Goal: Task Accomplishment & Management: Use online tool/utility

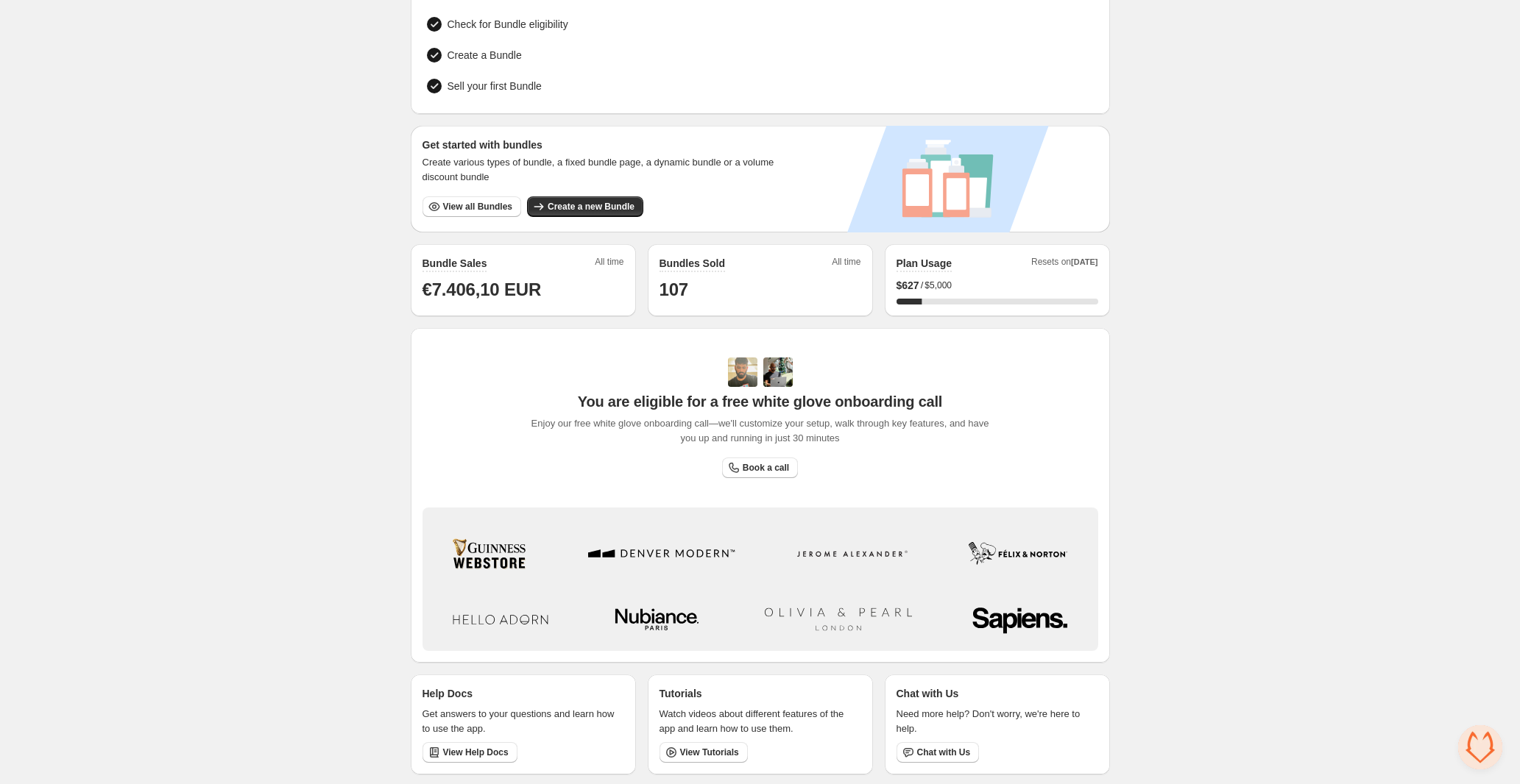
scroll to position [127, 0]
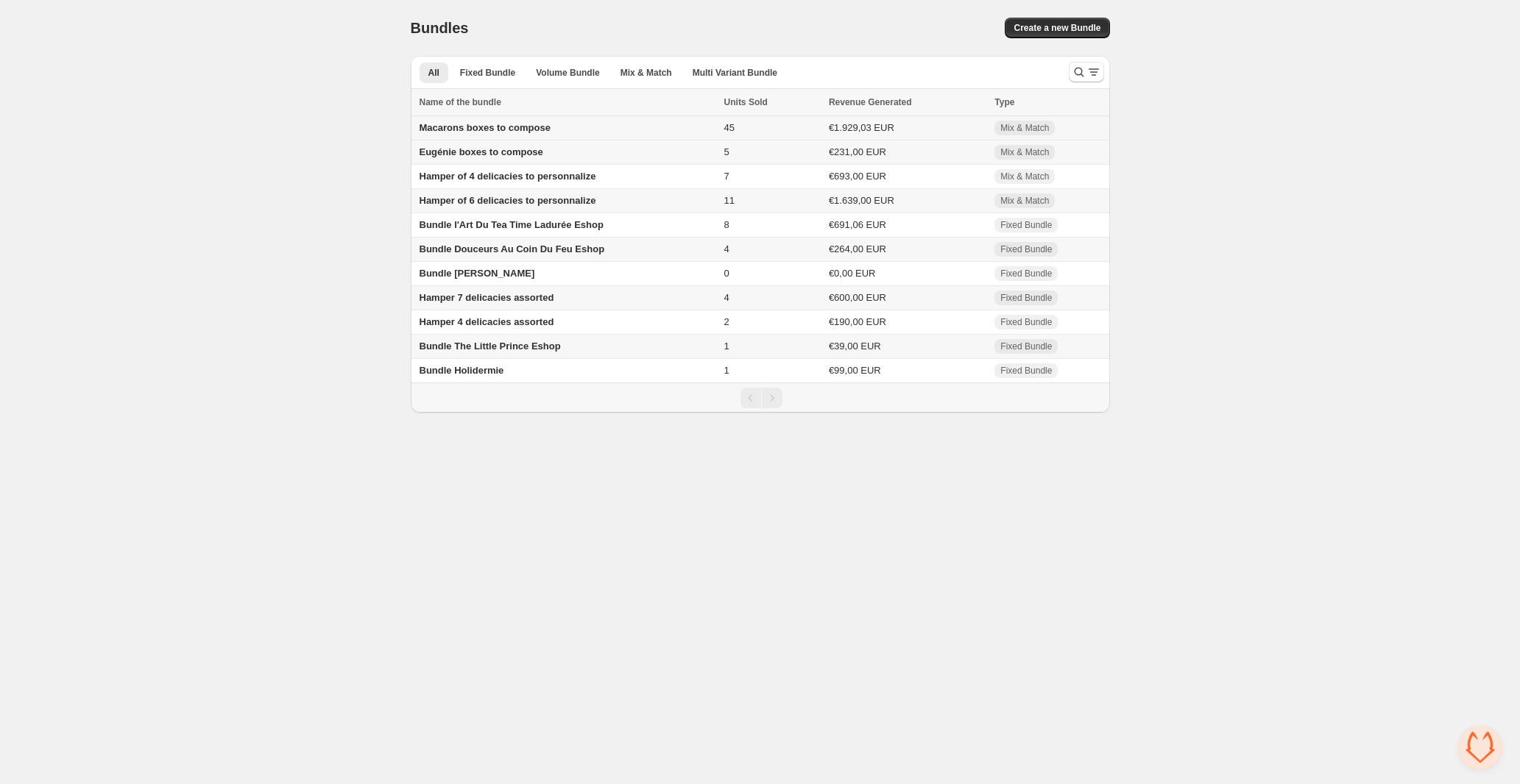
click at [491, 123] on span "Macarons boxes to compose" at bounding box center [485, 127] width 131 height 11
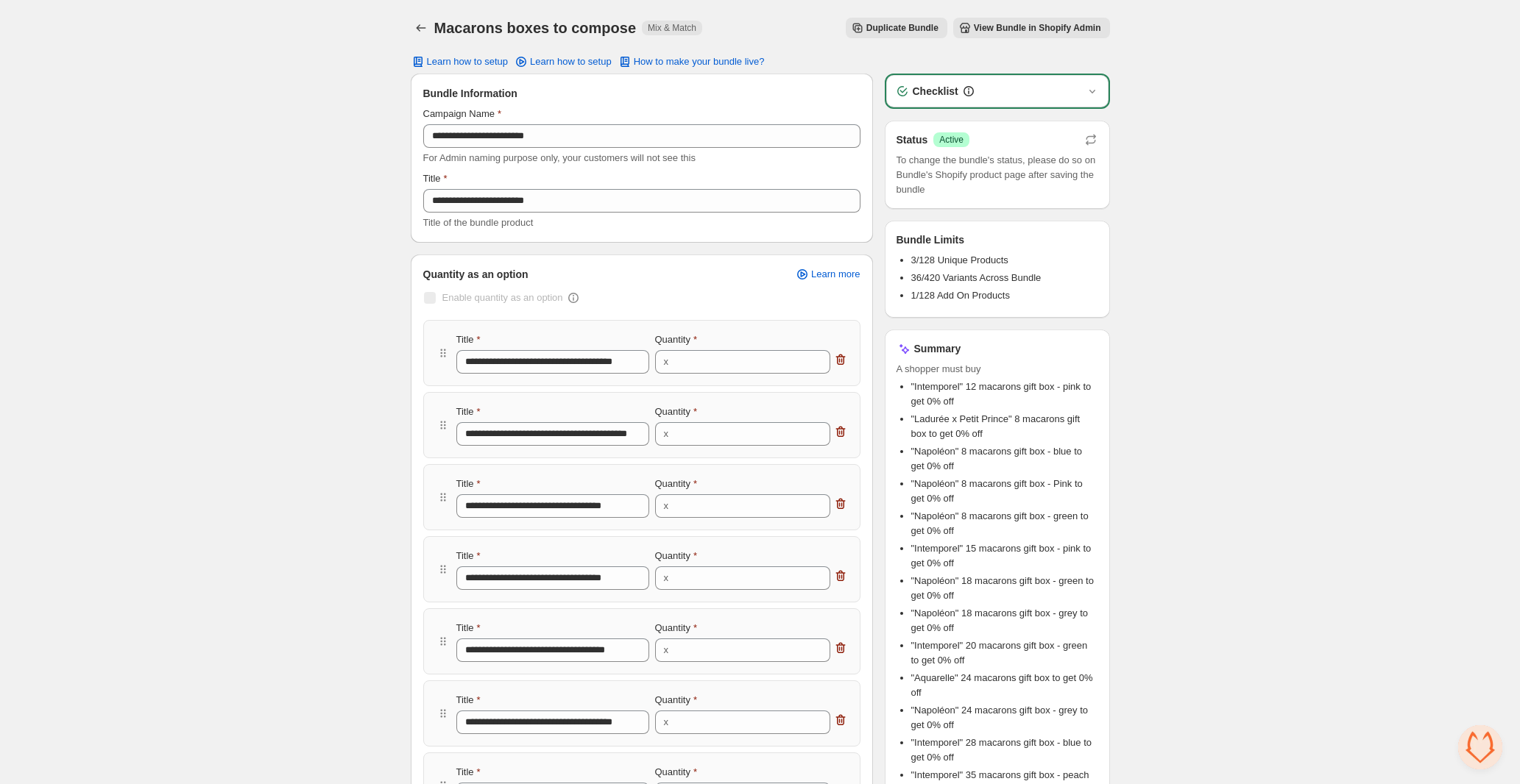
click at [1001, 30] on span "View Bundle in Shopify Admin" at bounding box center [1037, 28] width 127 height 12
